Goal: Information Seeking & Learning: Learn about a topic

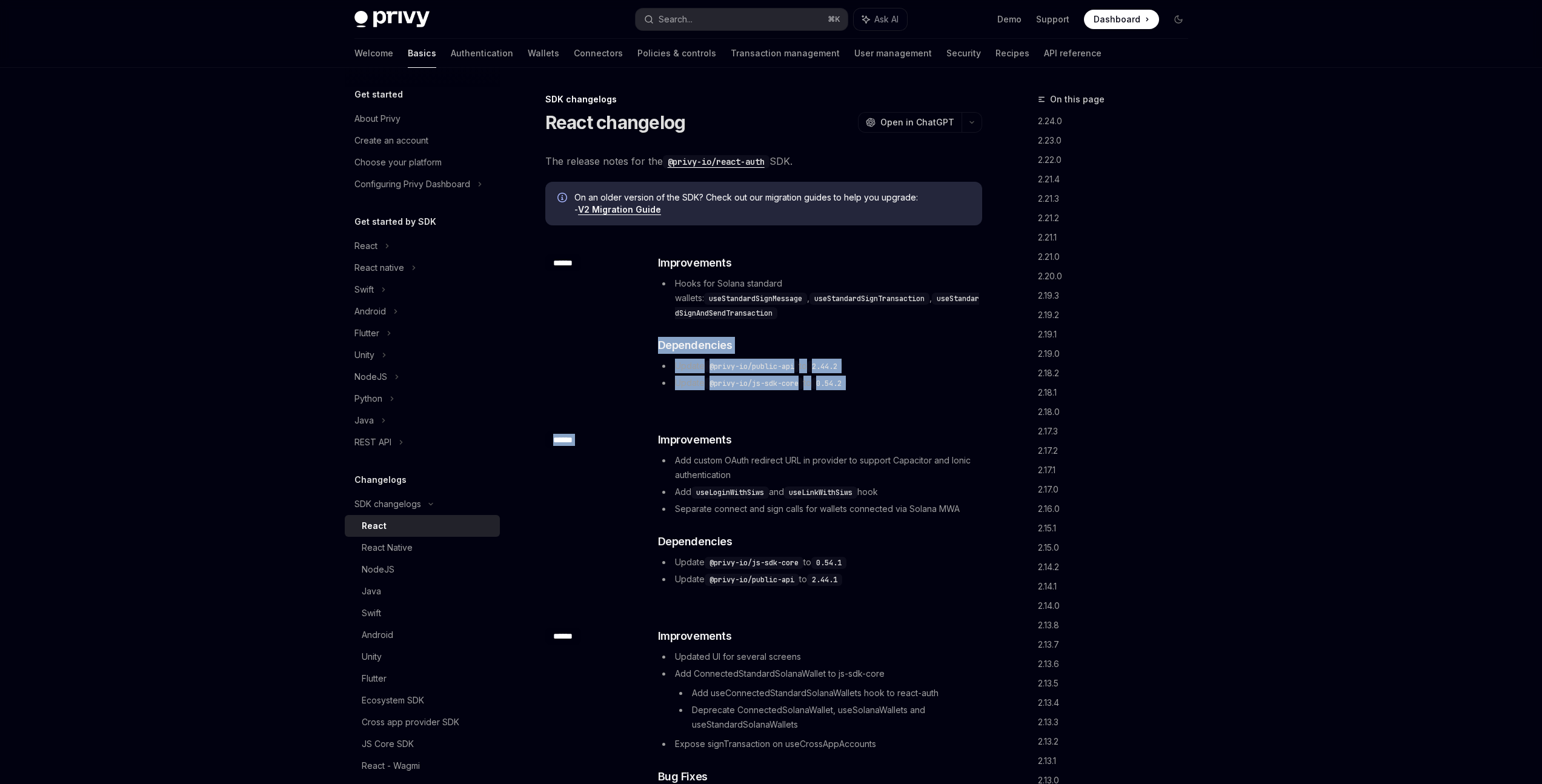
drag, startPoint x: 892, startPoint y: 409, endPoint x: 790, endPoint y: 314, distance: 139.4
click at [910, 359] on li "Update @privy-io/public-api to 2.44.2" at bounding box center [819, 366] width 323 height 15
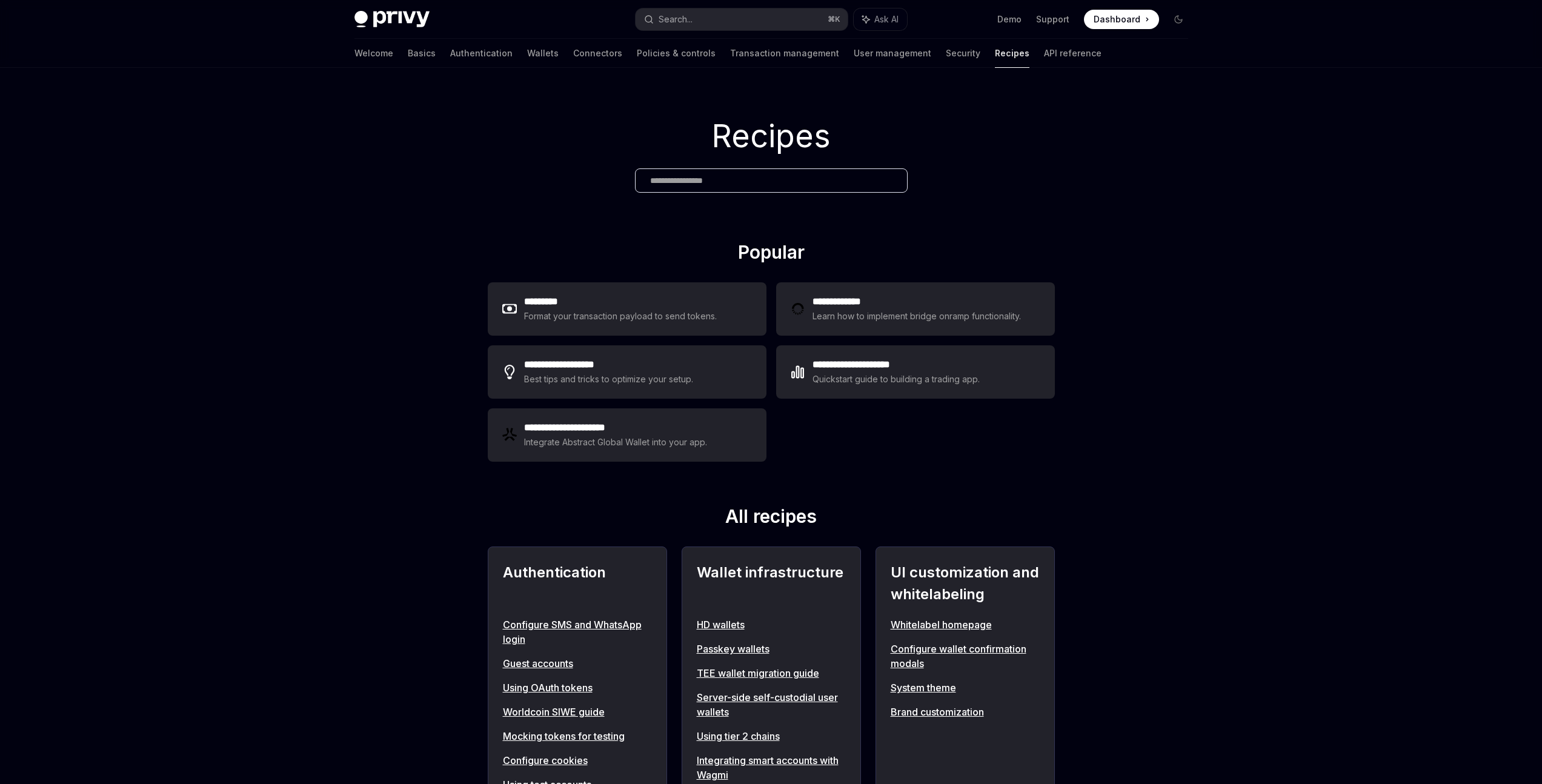
click at [635, 435] on div "Integrate Abstract Global Wallet into your app." at bounding box center [617, 443] width 185 height 15
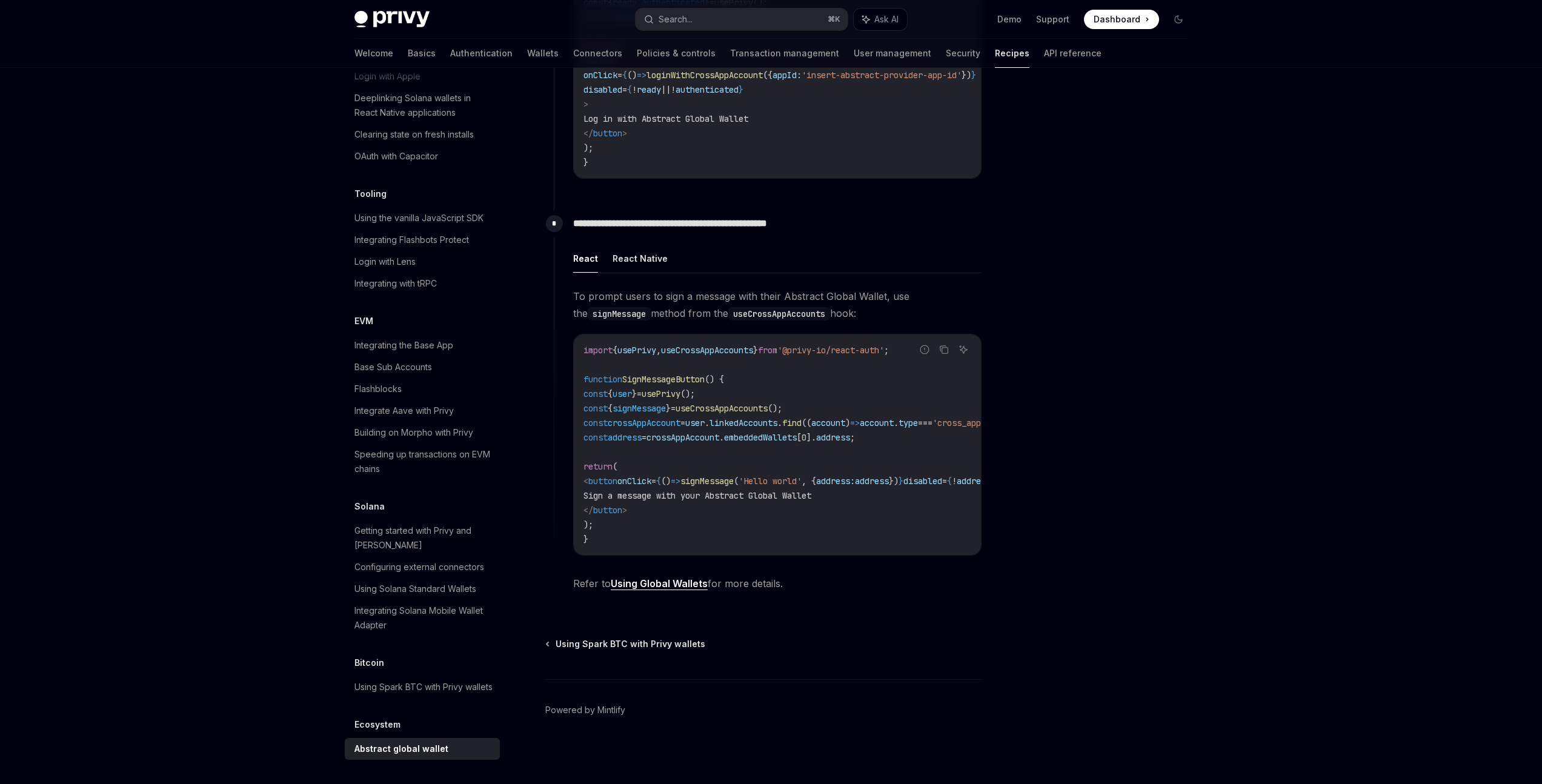
scroll to position [539, 0]
click at [696, 587] on link "Using Global Wallets" at bounding box center [659, 584] width 97 height 13
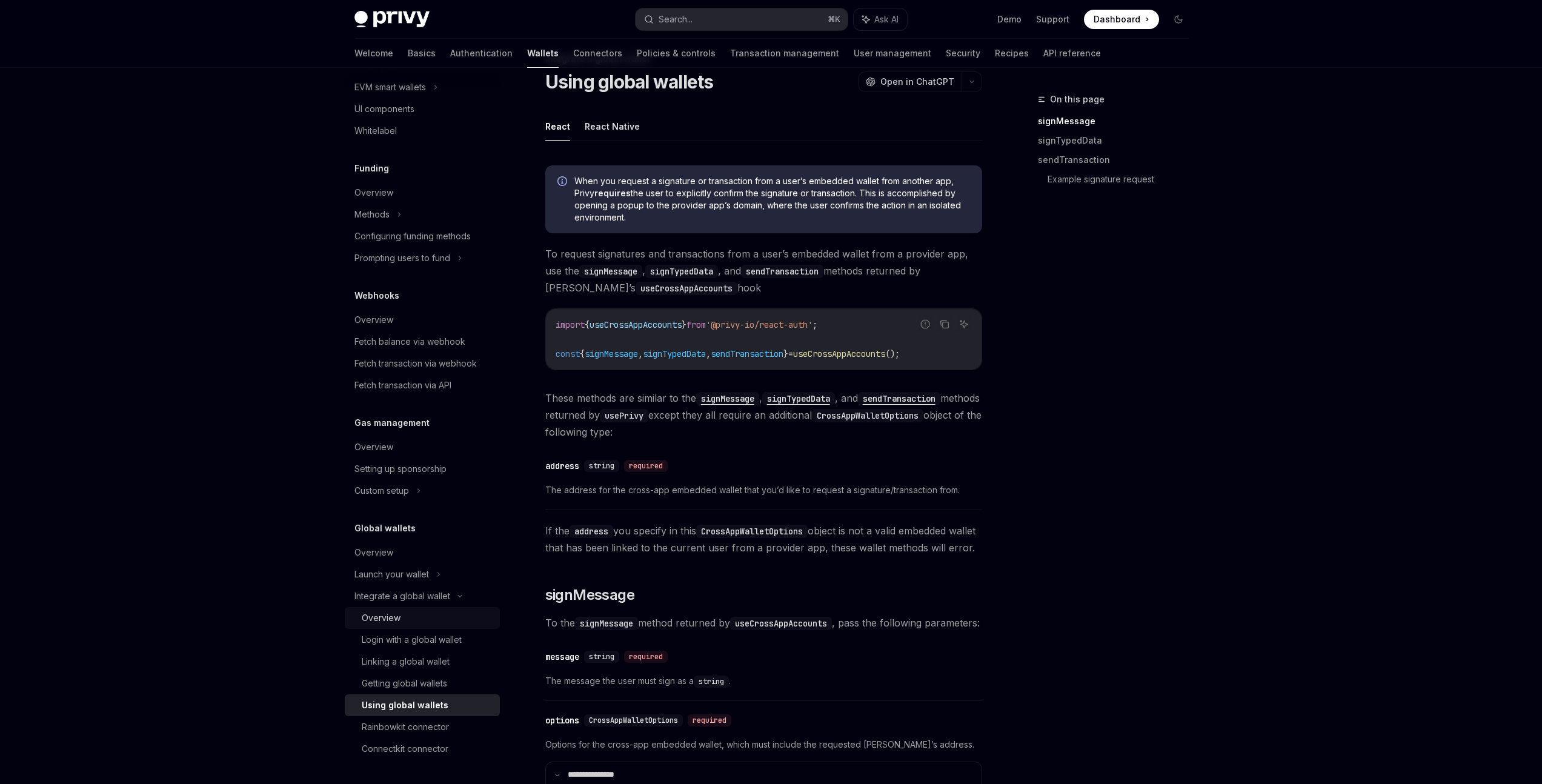
scroll to position [42, 0]
click at [384, 551] on div "Overview" at bounding box center [373, 553] width 38 height 15
type textarea "*"
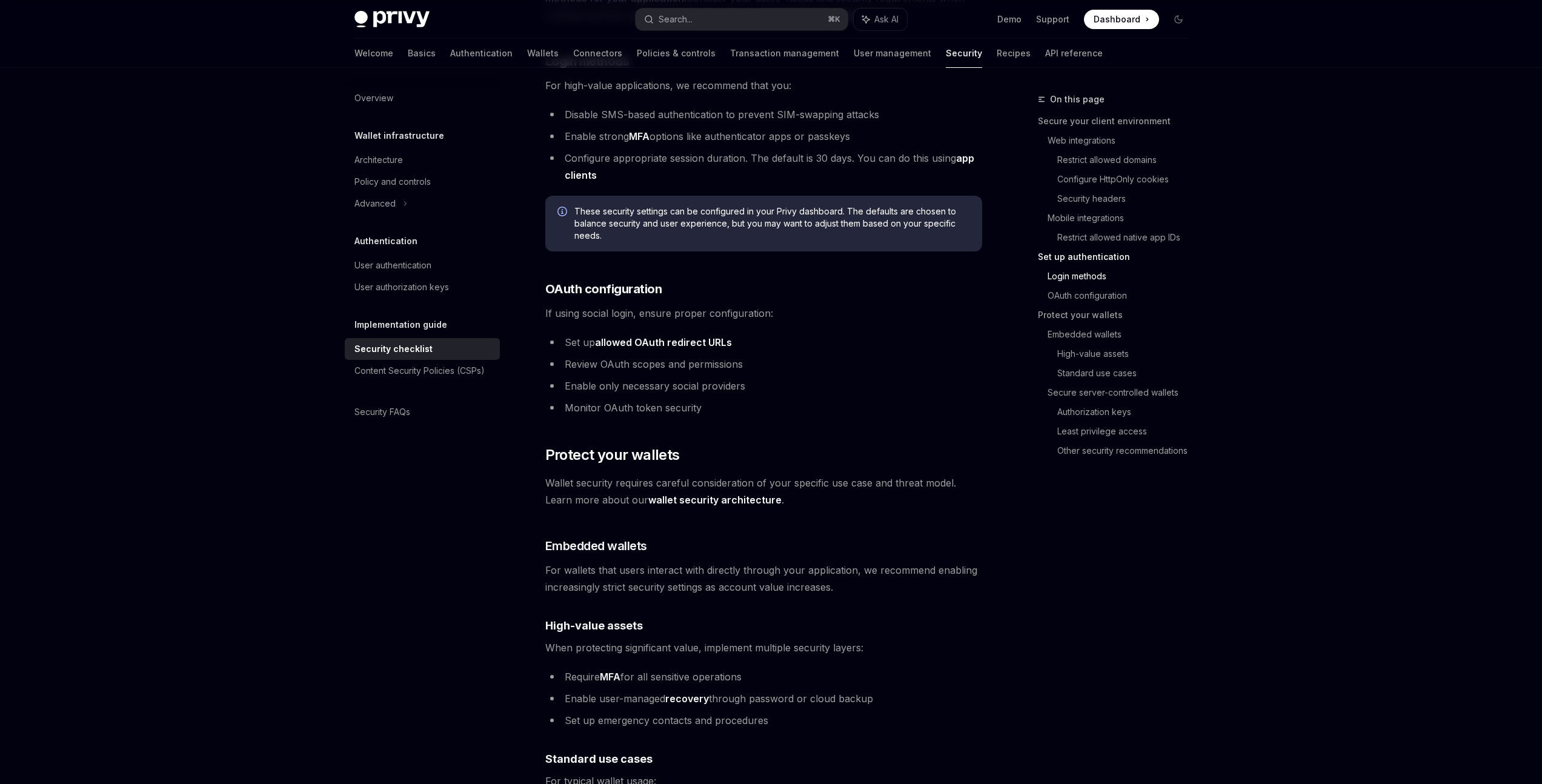
scroll to position [1227, 0]
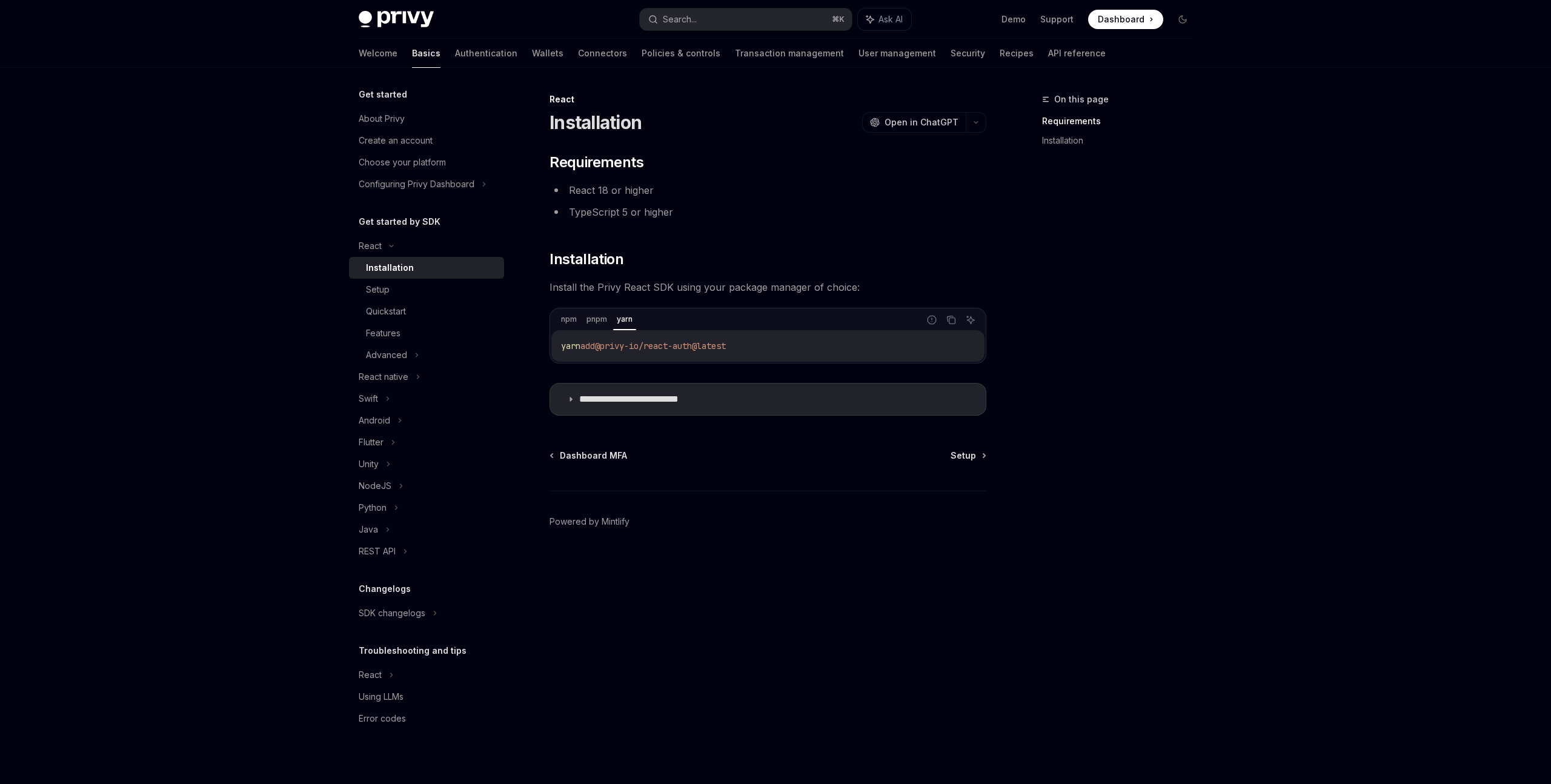
drag, startPoint x: 760, startPoint y: 339, endPoint x: 539, endPoint y: 340, distance: 221.0
click at [539, 340] on div "**********" at bounding box center [654, 438] width 669 height 692
click at [1179, 375] on div "On this page Requirements Installation" at bounding box center [1110, 438] width 185 height 692
